Goal: Find specific page/section: Find specific page/section

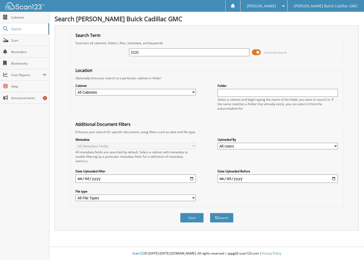
type input "2131"
click at [210, 213] on button "Search" at bounding box center [222, 218] width 24 height 10
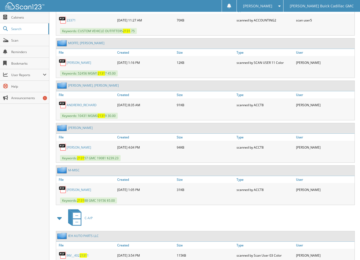
scroll to position [1750, 0]
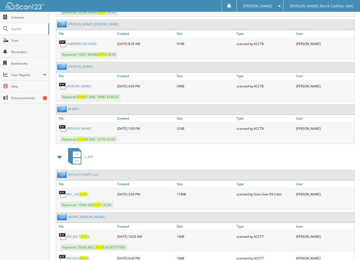
click at [59, 157] on span at bounding box center [59, 156] width 7 height 9
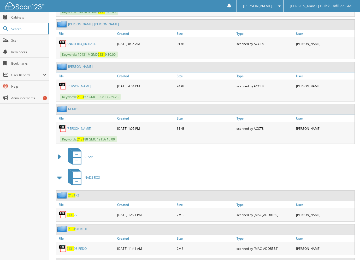
click at [61, 177] on span at bounding box center [59, 177] width 7 height 9
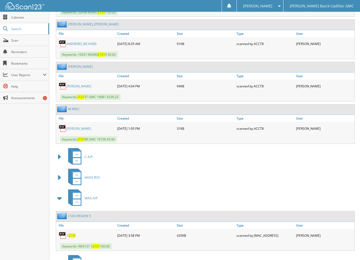
click at [60, 197] on span at bounding box center [59, 197] width 7 height 9
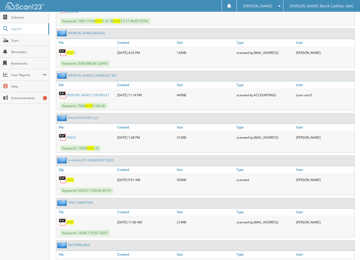
scroll to position [2011, 0]
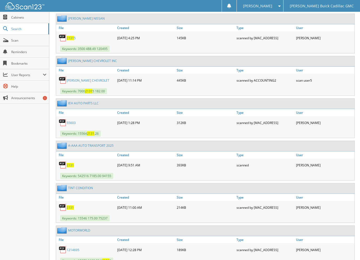
click at [71, 164] on span "2131" at bounding box center [70, 165] width 7 height 4
